Goal: Transaction & Acquisition: Purchase product/service

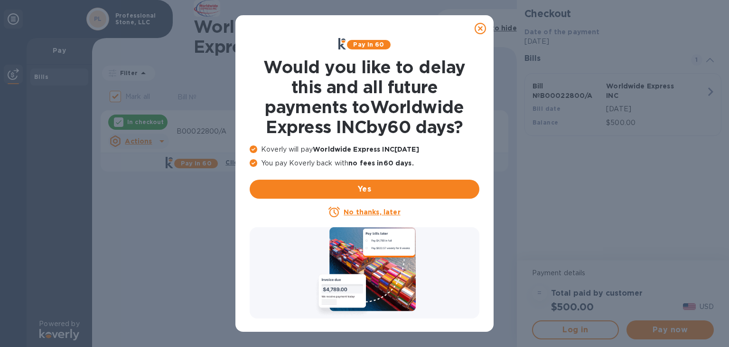
click at [382, 210] on u "No thanks, later" at bounding box center [372, 212] width 57 height 8
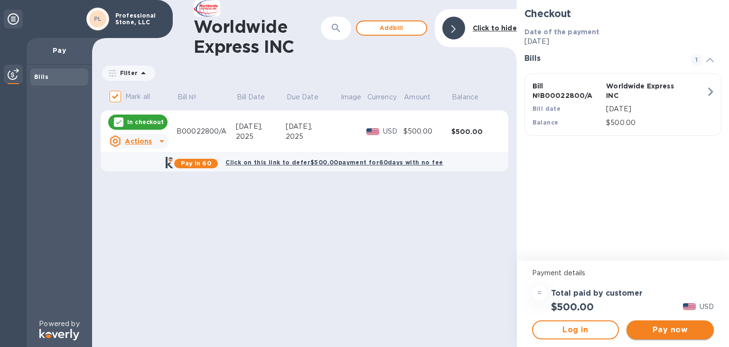
click at [676, 331] on span "Pay now" at bounding box center [670, 329] width 72 height 11
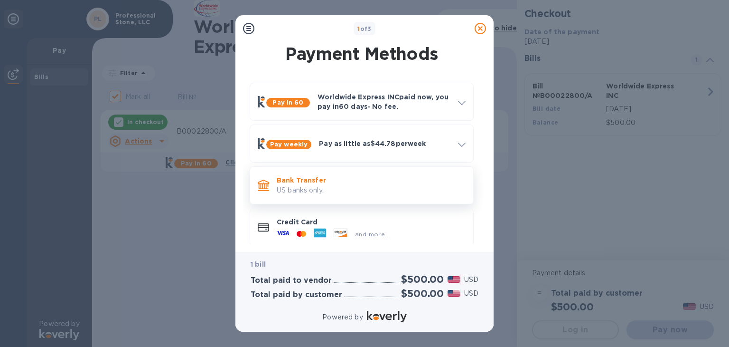
click at [331, 185] on p "US banks only." at bounding box center [371, 190] width 189 height 10
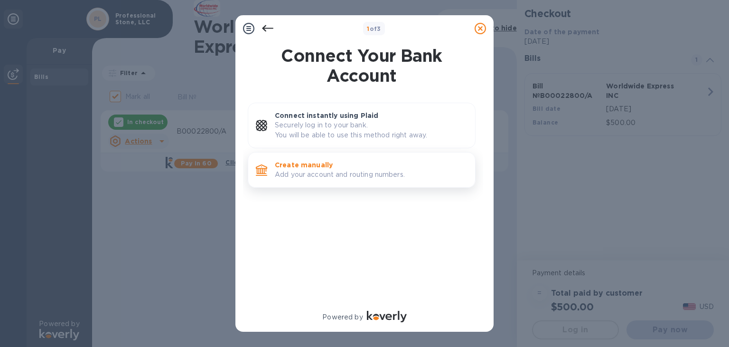
click at [345, 167] on p "Create manually" at bounding box center [371, 164] width 193 height 9
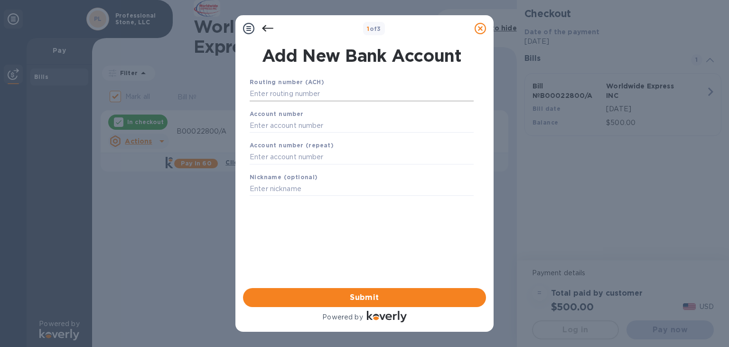
click at [315, 95] on input "text" at bounding box center [362, 94] width 224 height 14
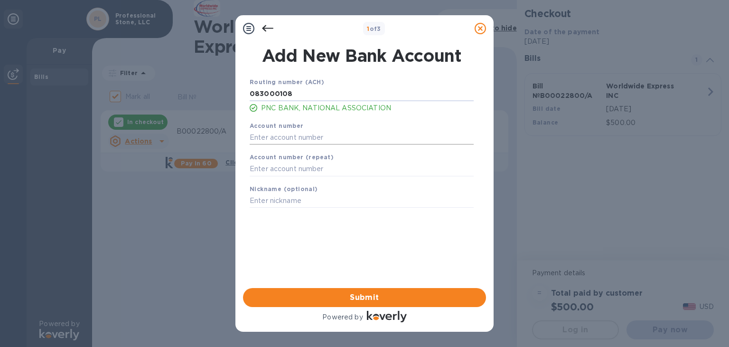
type input "083000108"
click at [282, 141] on input "text" at bounding box center [362, 137] width 224 height 14
type input "3019170134"
click at [270, 170] on input "text" at bounding box center [362, 169] width 224 height 14
type input "3019170134"
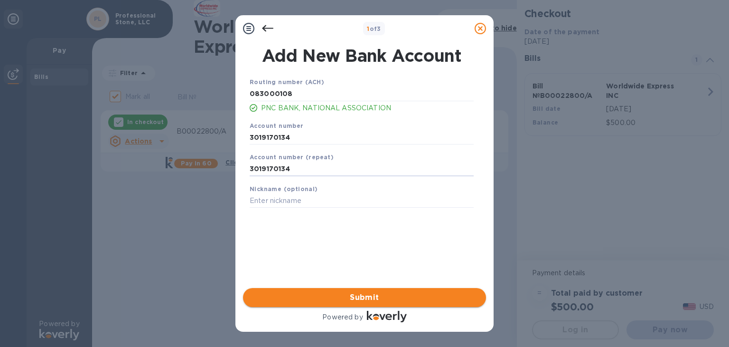
click at [366, 297] on span "Submit" at bounding box center [365, 297] width 228 height 11
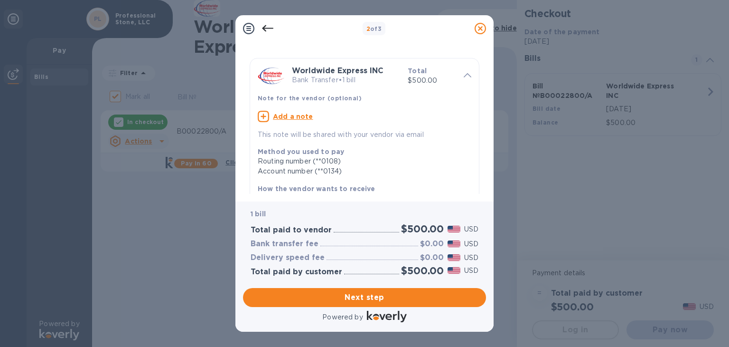
scroll to position [17, 0]
click at [389, 299] on span "Next step" at bounding box center [365, 297] width 228 height 11
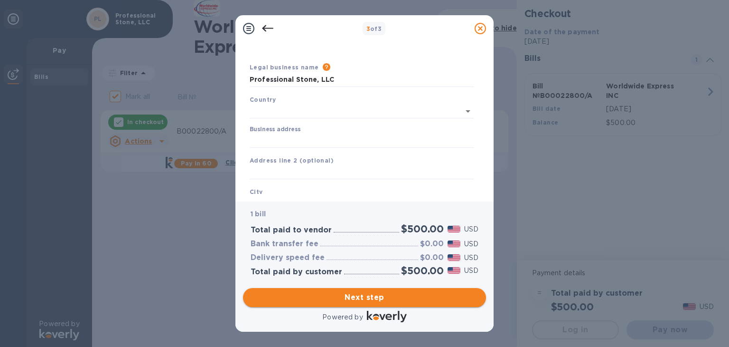
type input "[GEOGRAPHIC_DATA]"
click at [301, 137] on input "Business address" at bounding box center [362, 139] width 224 height 14
type input "[STREET_ADDRESS][PERSON_NAME]"
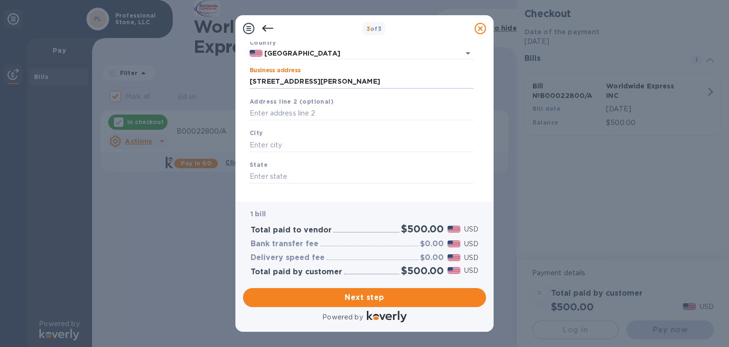
scroll to position [78, 0]
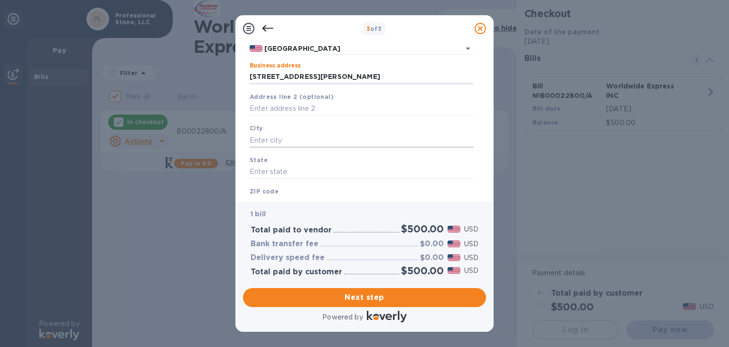
click at [286, 137] on input "text" at bounding box center [362, 140] width 224 height 14
type input "Mobile"
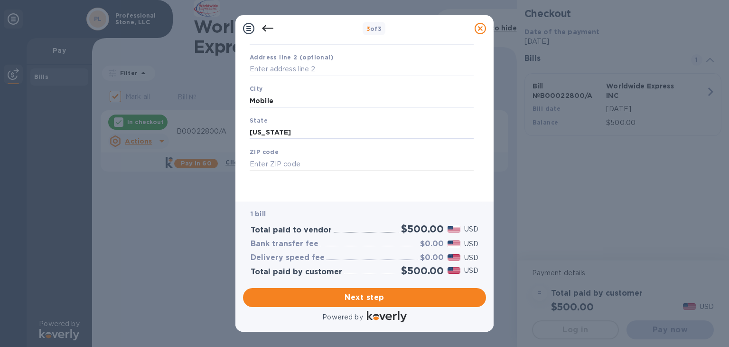
type input "[US_STATE]"
click at [296, 164] on input "text" at bounding box center [362, 164] width 224 height 14
type input "36695"
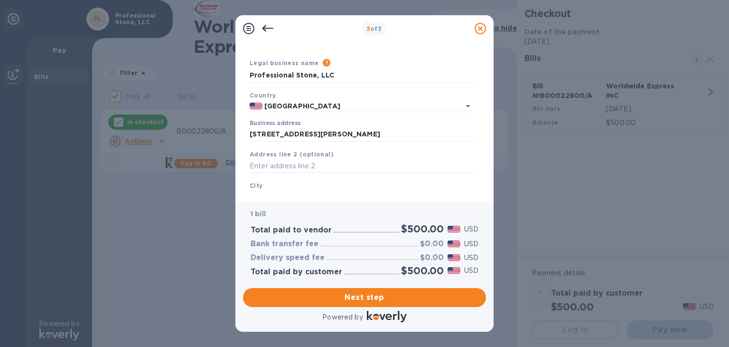
scroll to position [0, 0]
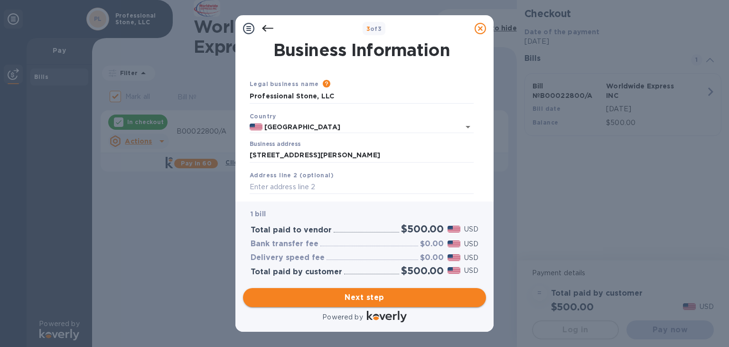
click at [372, 293] on span "Next step" at bounding box center [365, 297] width 228 height 11
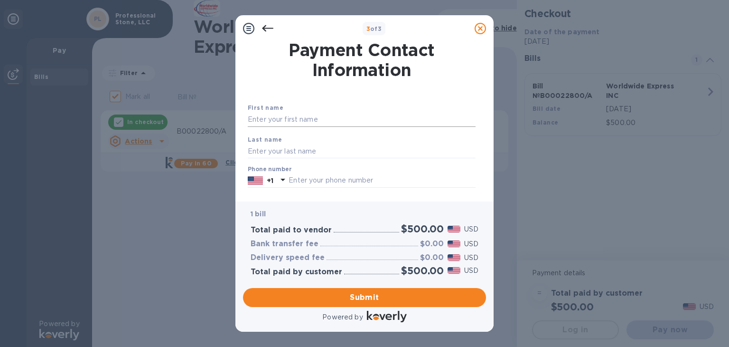
click at [323, 118] on input "text" at bounding box center [362, 120] width 228 height 14
type input "[PERSON_NAME]"
type input "e"
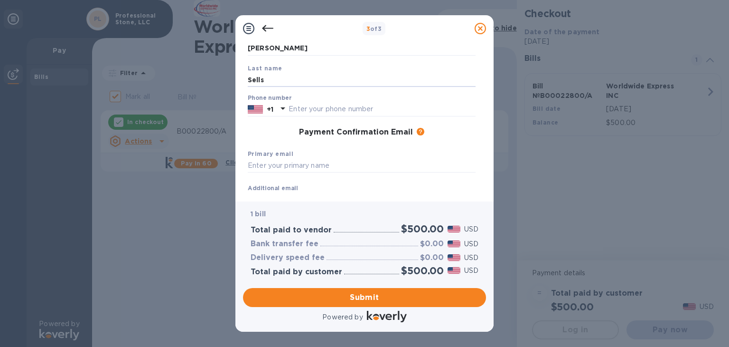
scroll to position [75, 0]
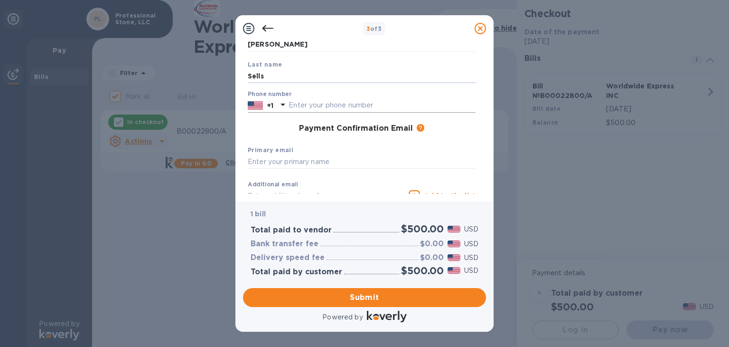
type input "Sells"
click at [339, 103] on input "text" at bounding box center [382, 105] width 187 height 14
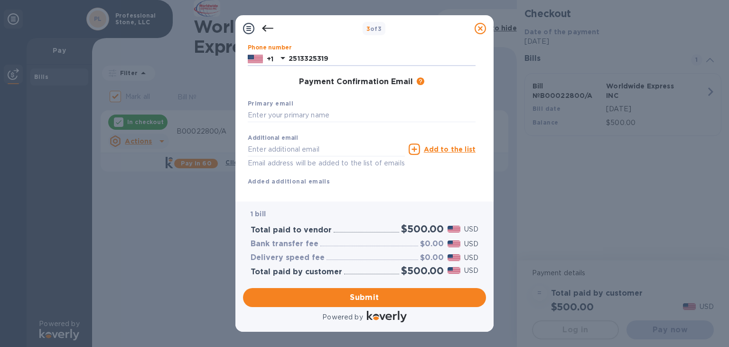
scroll to position [123, 0]
type input "2513325319"
click at [333, 113] on input "text" at bounding box center [362, 114] width 228 height 14
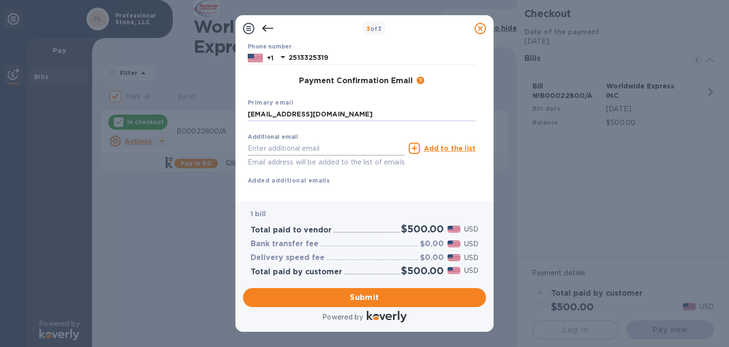
type input "[EMAIL_ADDRESS][DOMAIN_NAME]"
click at [306, 149] on input "text" at bounding box center [326, 148] width 157 height 14
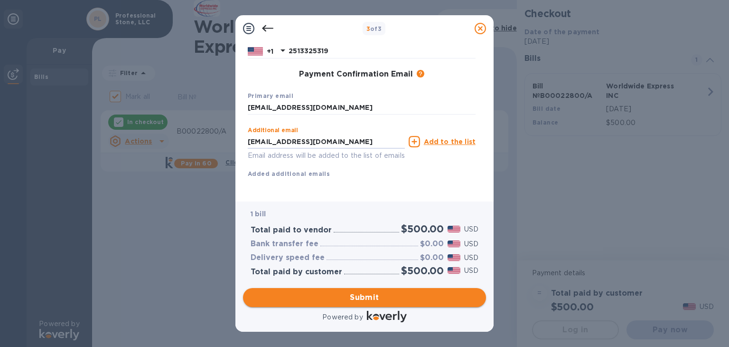
type input "[EMAIL_ADDRESS][DOMAIN_NAME]"
click at [365, 298] on span "Submit" at bounding box center [365, 297] width 228 height 11
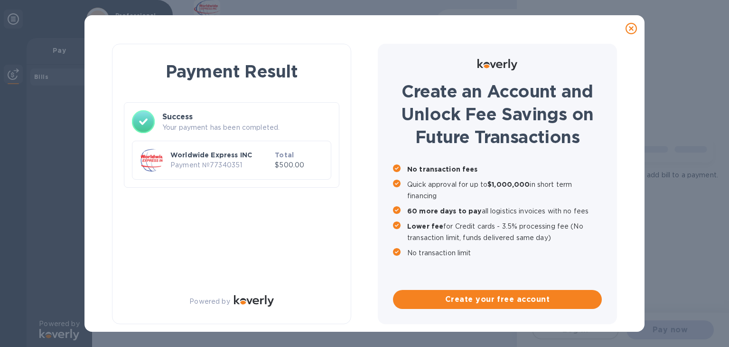
checkbox input "false"
